Goal: Navigation & Orientation: Find specific page/section

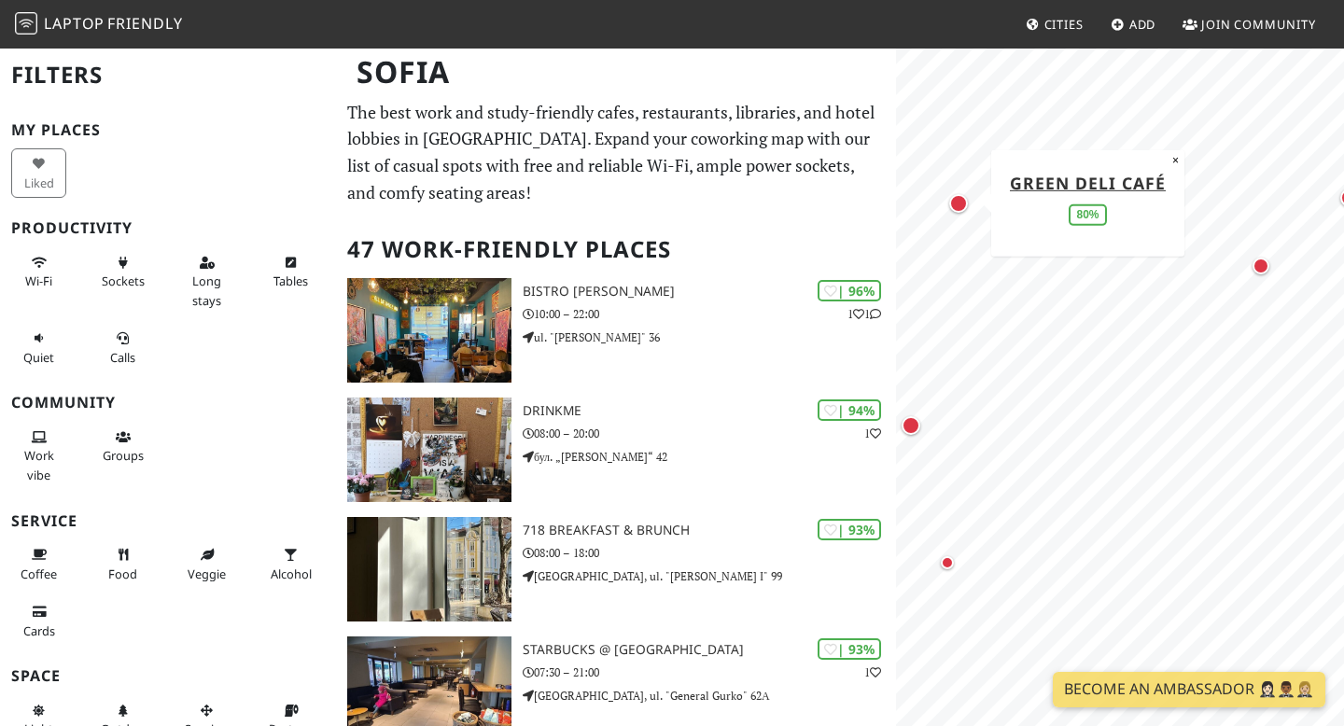
click at [960, 207] on div "Map marker" at bounding box center [958, 203] width 19 height 19
click at [1172, 215] on div "Map marker" at bounding box center [1172, 215] width 17 height 17
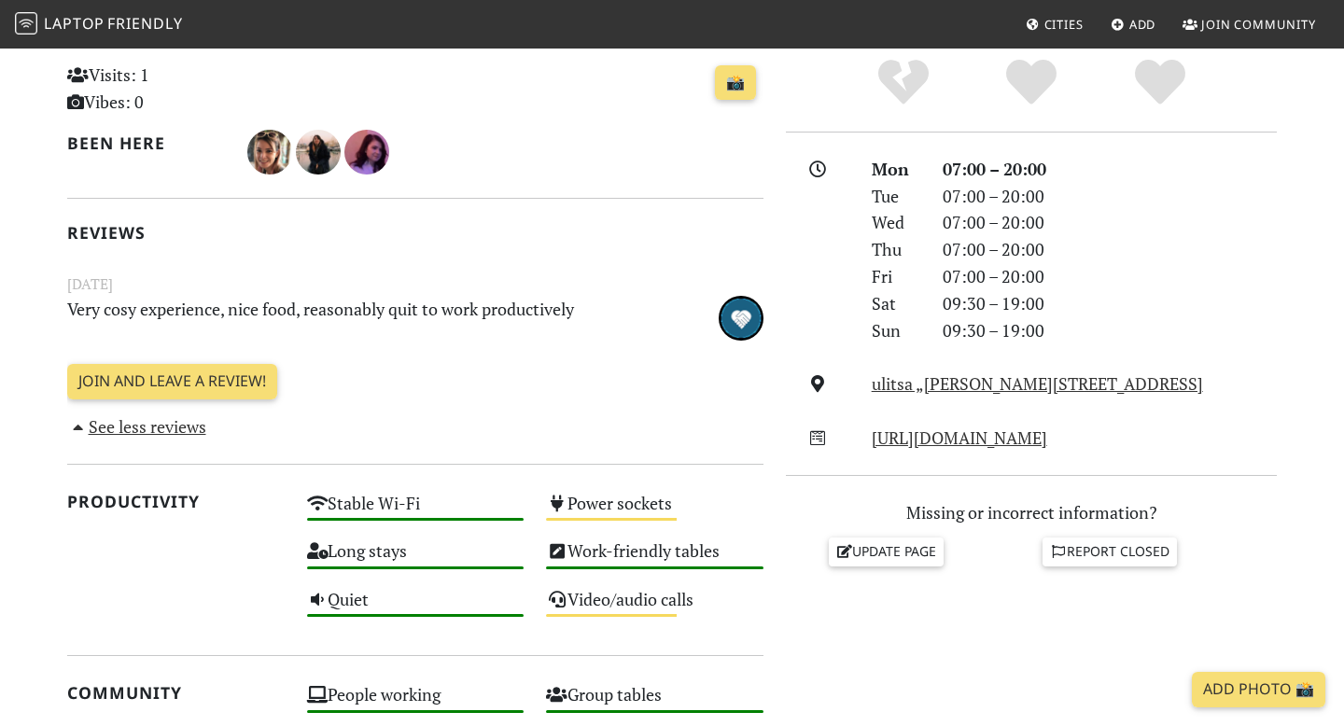
scroll to position [469, 0]
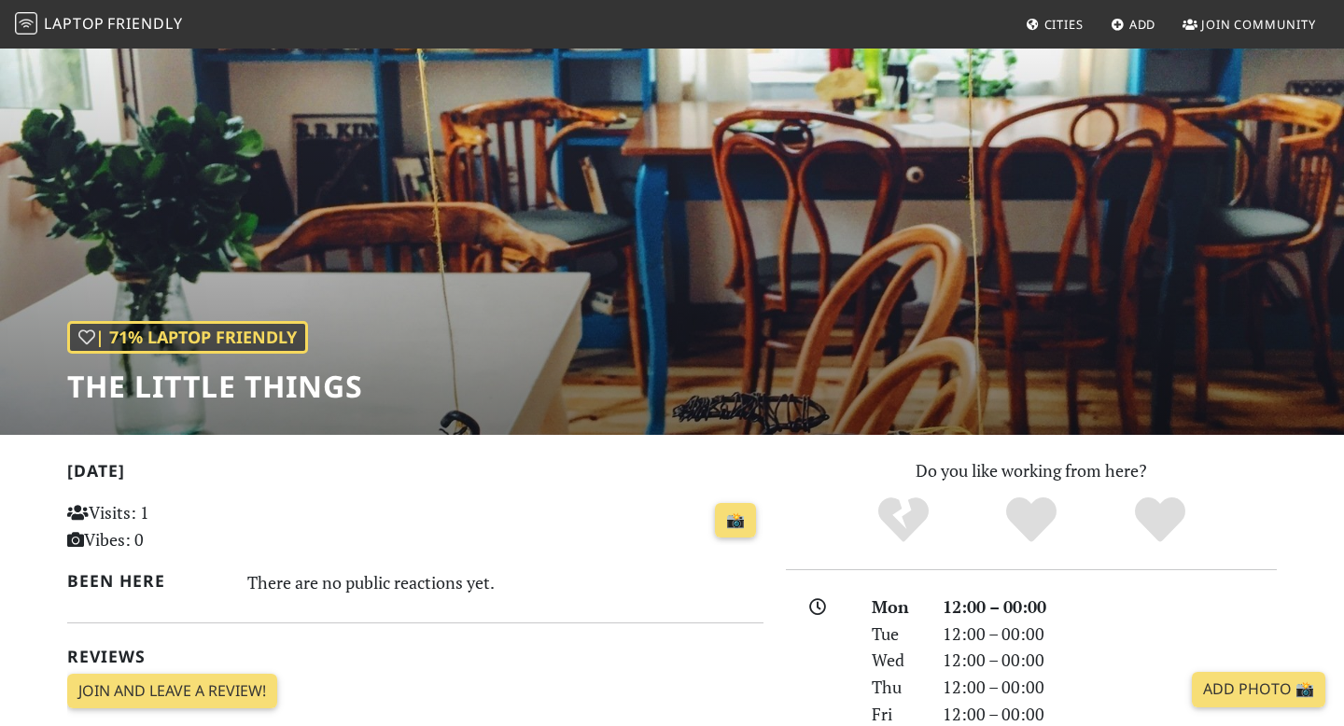
click at [228, 391] on h1 "The Little Things" at bounding box center [215, 386] width 296 height 35
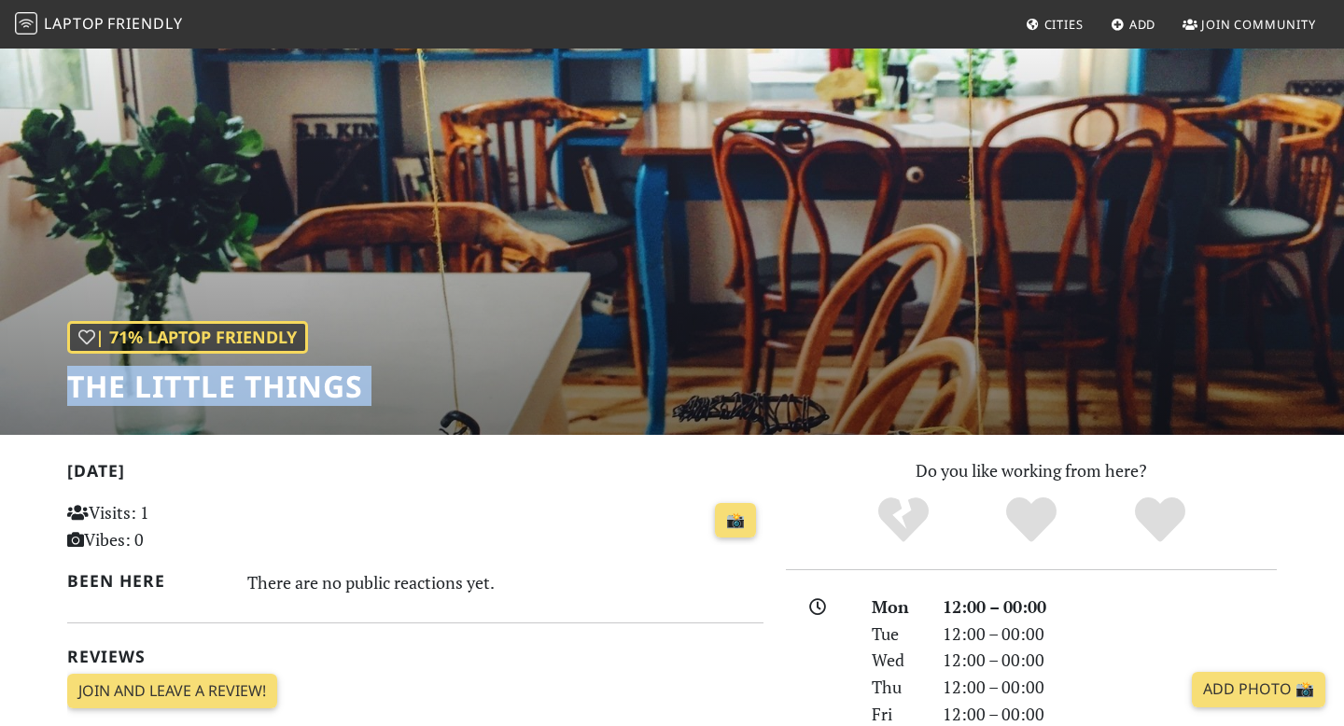
click at [228, 391] on h1 "The Little Things" at bounding box center [215, 386] width 296 height 35
